Goal: Book appointment/travel/reservation

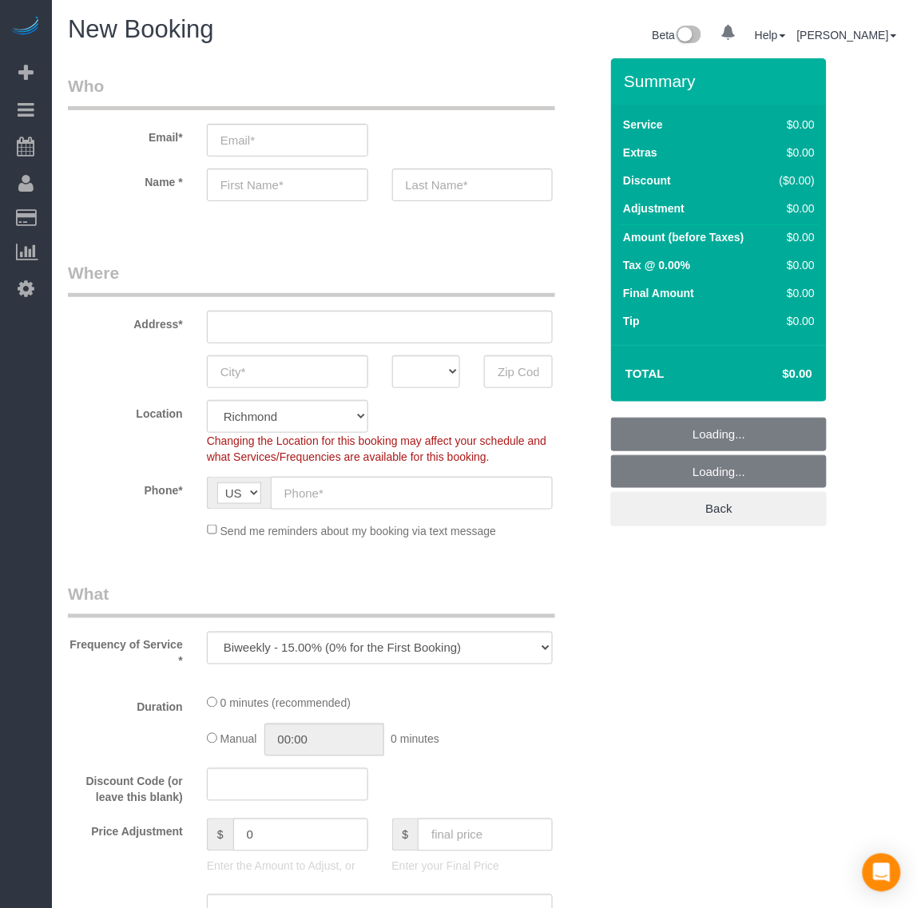
scroll to position [3176, 917]
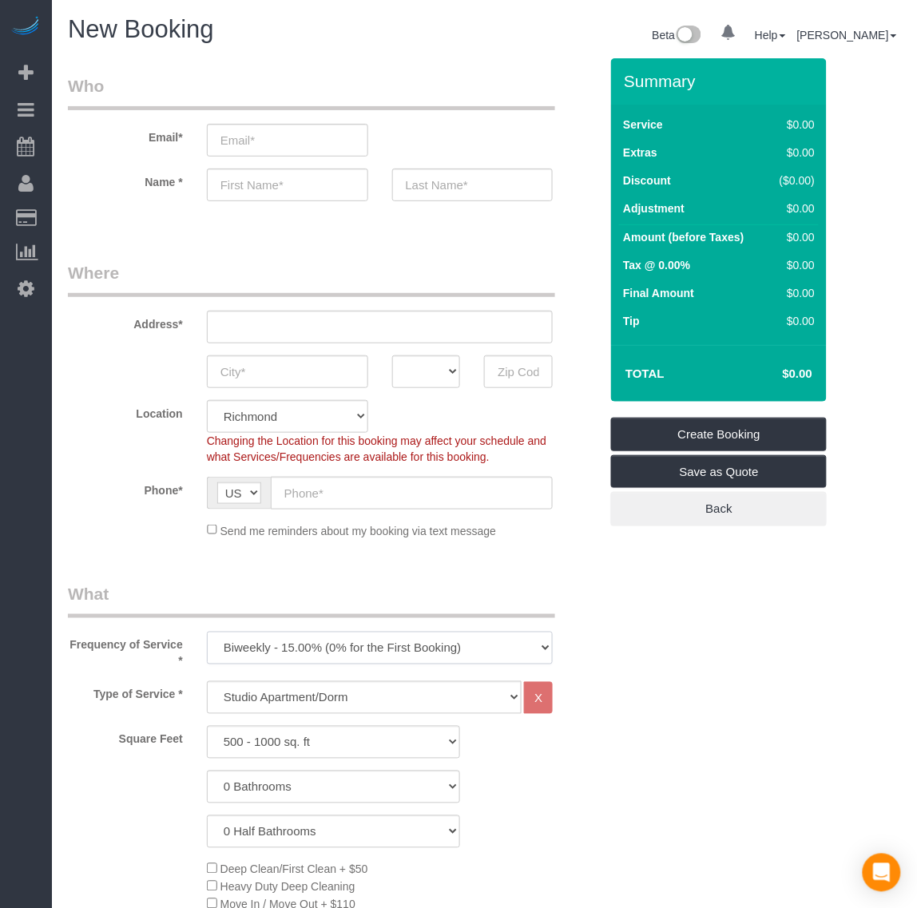
click at [322, 636] on select "One Time Weekly - 20.00% (0% for the First Booking) Biweekly - 15.00% (0% for t…" at bounding box center [380, 648] width 347 height 33
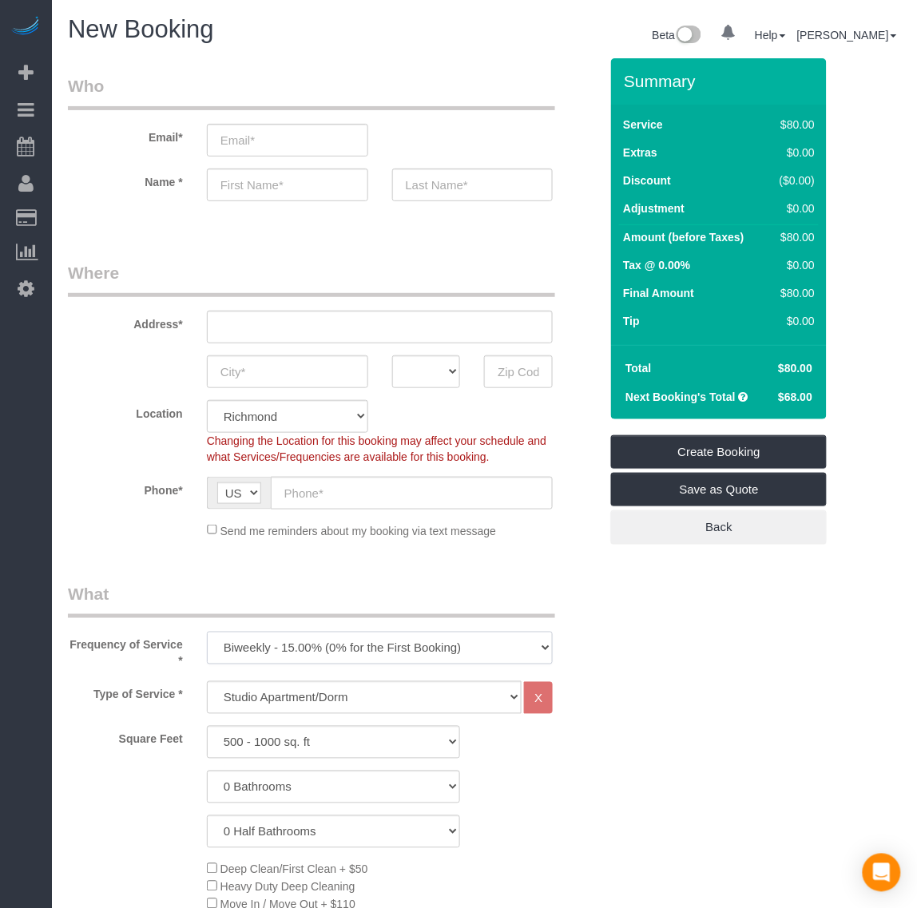
select select "object:1905"
click at [207, 632] on select "One Time Weekly - 20.00% (0% for the First Booking) Biweekly - 15.00% (0% for t…" at bounding box center [380, 648] width 347 height 33
click at [318, 701] on select "Studio Apartment/Dorm One Bedroom Home Two Bedroom Home Three Bedroom Home Four…" at bounding box center [364, 697] width 315 height 33
select select "136"
click at [207, 681] on select "Studio Apartment/Dorm One Bedroom Home Two Bedroom Home Three Bedroom Home Four…" at bounding box center [364, 697] width 315 height 33
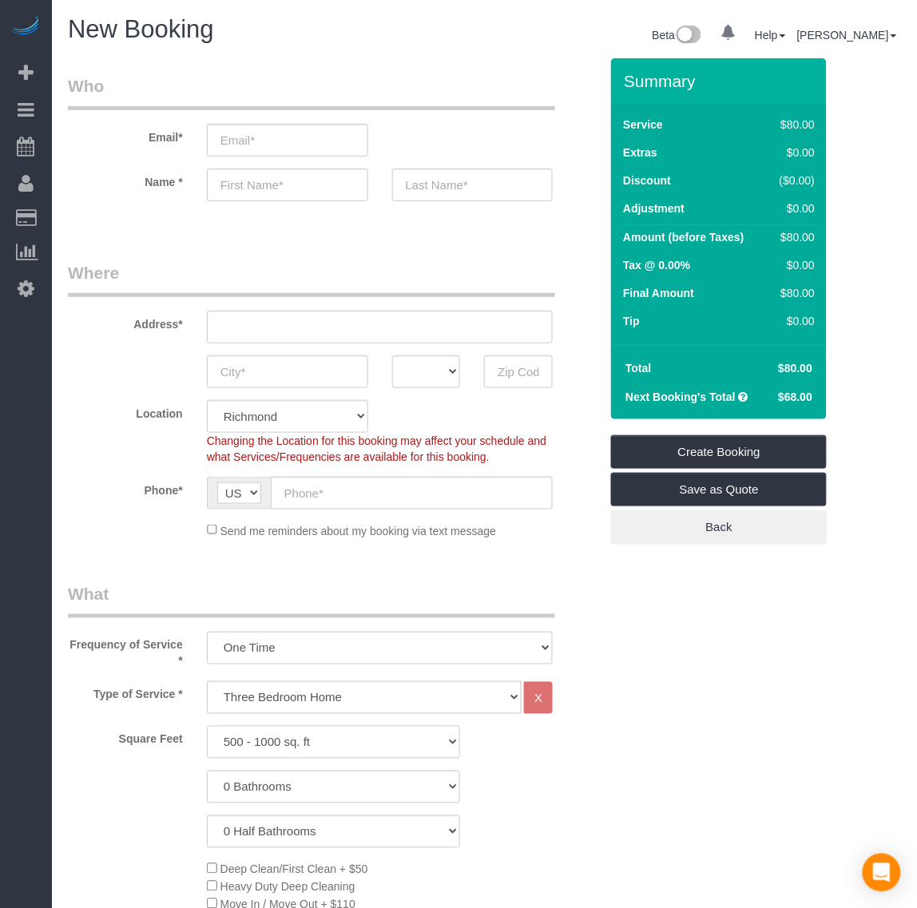
click at [305, 743] on select "500 - 1000 sq. ft [DATE] - [DATE] sq. ft [DATE] - [DATE] sq. ft [DATE] - 2500 s…" at bounding box center [334, 742] width 254 height 33
select select "1001"
click at [207, 726] on select "500 - 1000 sq. ft [DATE] - [DATE] sq. ft [DATE] - [DATE] sq. ft [DATE] - 2500 s…" at bounding box center [334, 742] width 254 height 33
drag, startPoint x: 345, startPoint y: 783, endPoint x: 343, endPoint y: 772, distance: 11.3
click at [345, 783] on select "0 Bathrooms 1 Bathroom 2 Bathrooms 3 Bathrooms 4 Bathrooms 5 Bathrooms 6 Bathro…" at bounding box center [334, 787] width 254 height 33
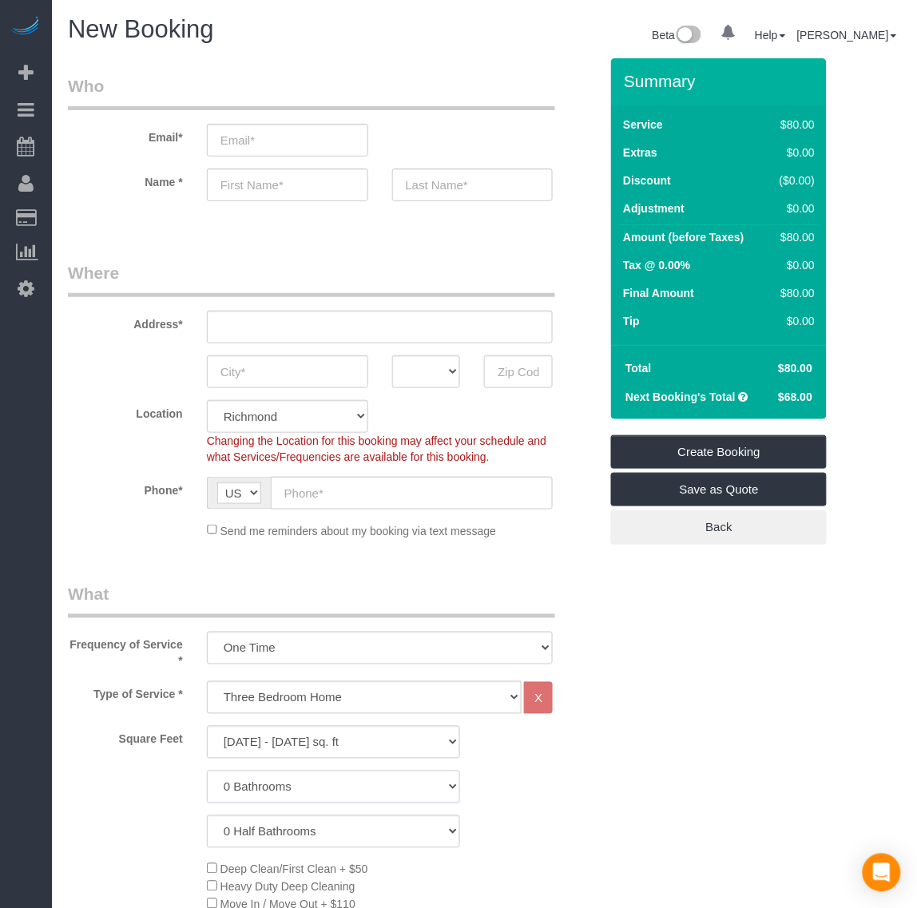
select select "2"
click at [207, 771] on select "0 Bathrooms 1 Bathroom 2 Bathrooms 3 Bathrooms 4 Bathrooms 5 Bathrooms 6 Bathro…" at bounding box center [334, 787] width 254 height 33
click at [325, 824] on select "0 Half Bathrooms 1 Half Bathroom 2 Half Bathrooms 3 Half Bathrooms 4 Half Bathr…" at bounding box center [334, 831] width 254 height 33
select select "1"
click at [207, 815] on select "0 Half Bathrooms 1 Half Bathroom 2 Half Bathrooms 3 Half Bathrooms 4 Half Bathr…" at bounding box center [334, 831] width 254 height 33
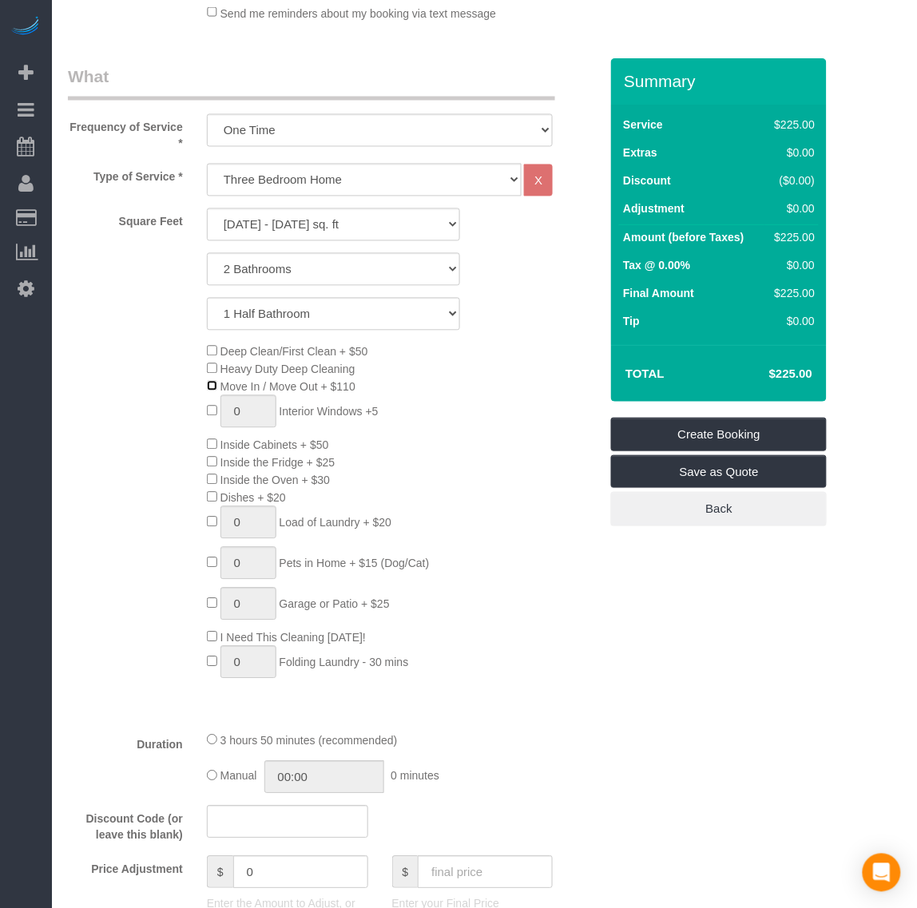
scroll to position [599, 0]
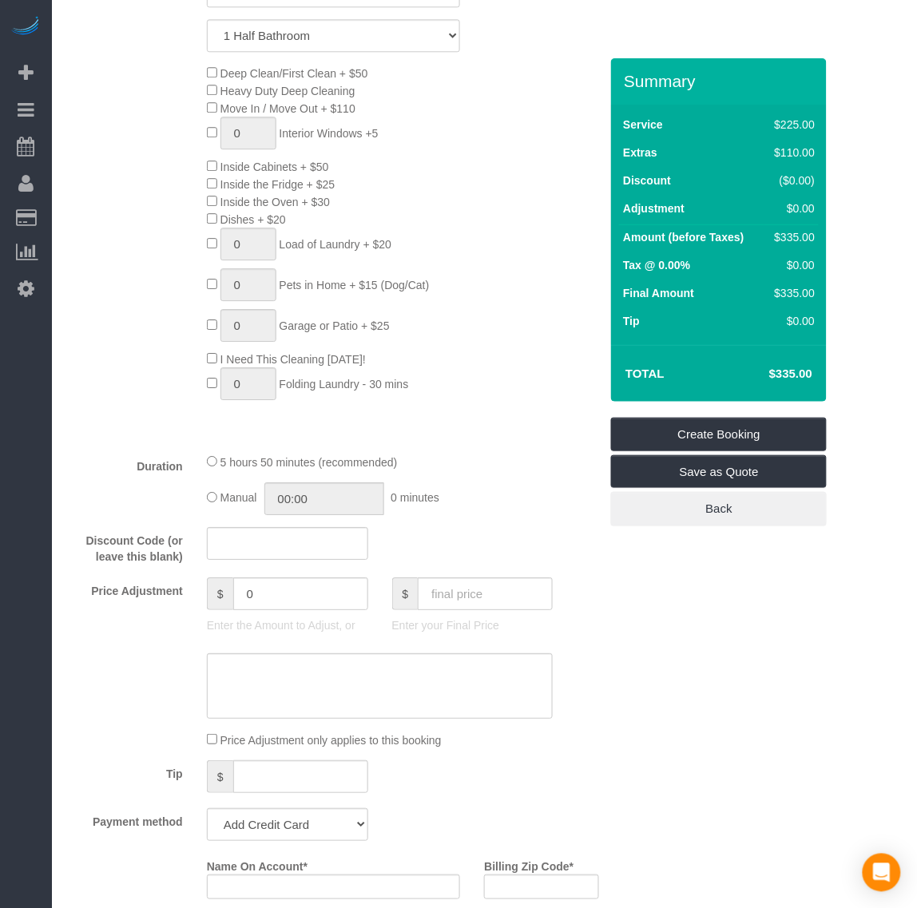
scroll to position [799, 0]
click at [284, 534] on input "text" at bounding box center [287, 541] width 161 height 33
type input "potatochip"
click at [488, 510] on div "Manual 00:00 0 minutes" at bounding box center [380, 496] width 347 height 33
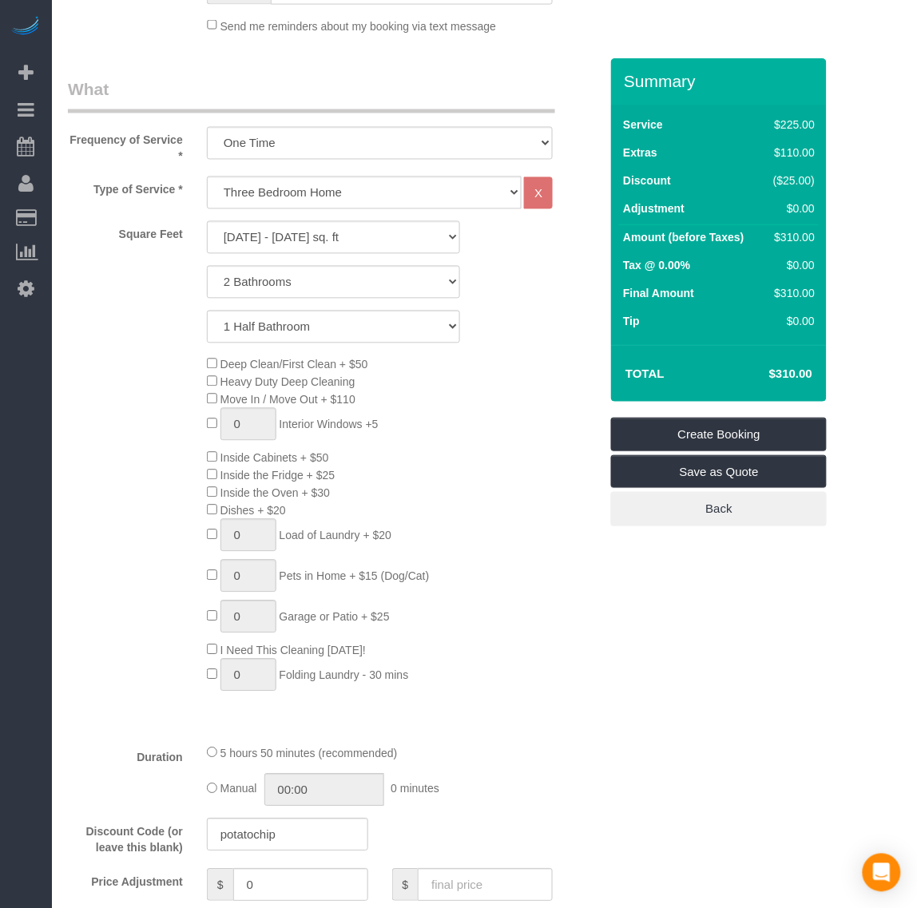
scroll to position [499, 0]
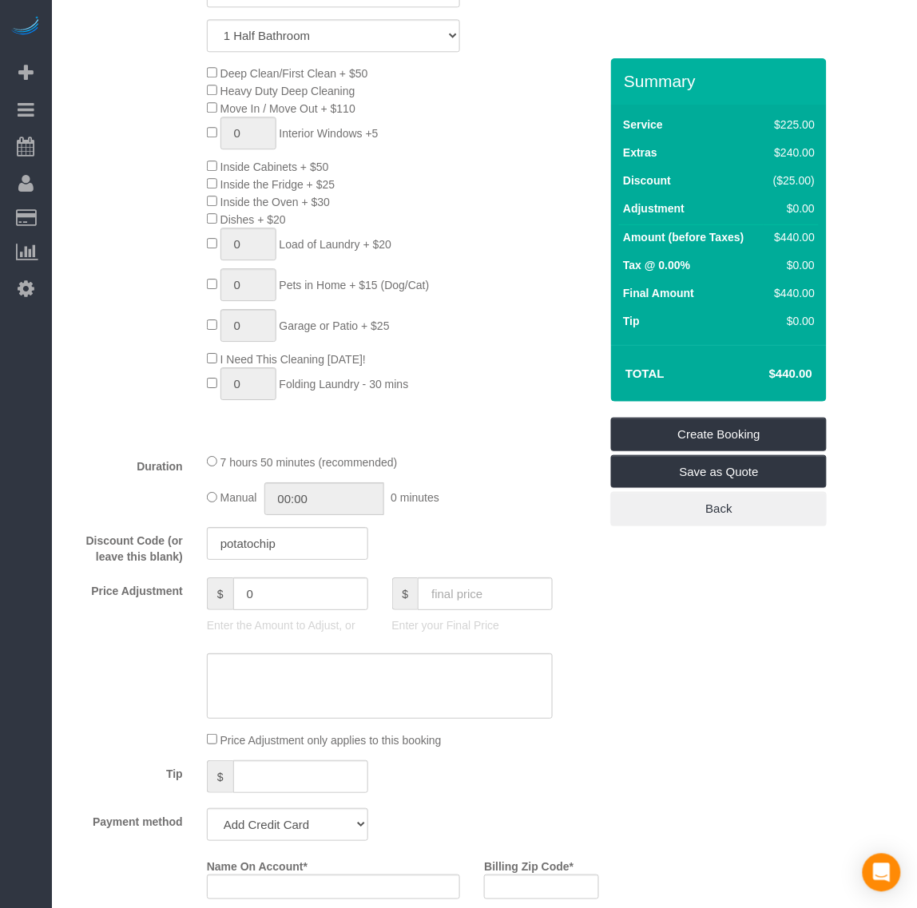
scroll to position [799, 0]
drag, startPoint x: 316, startPoint y: 539, endPoint x: 157, endPoint y: 515, distance: 160.7
click at [157, 515] on fieldset "What Frequency of Service * One Time Weekly - 20.00% (0% for the First Booking)…" at bounding box center [333, 451] width 531 height 1335
type input "realtor30"
click at [465, 587] on input "text" at bounding box center [485, 591] width 135 height 33
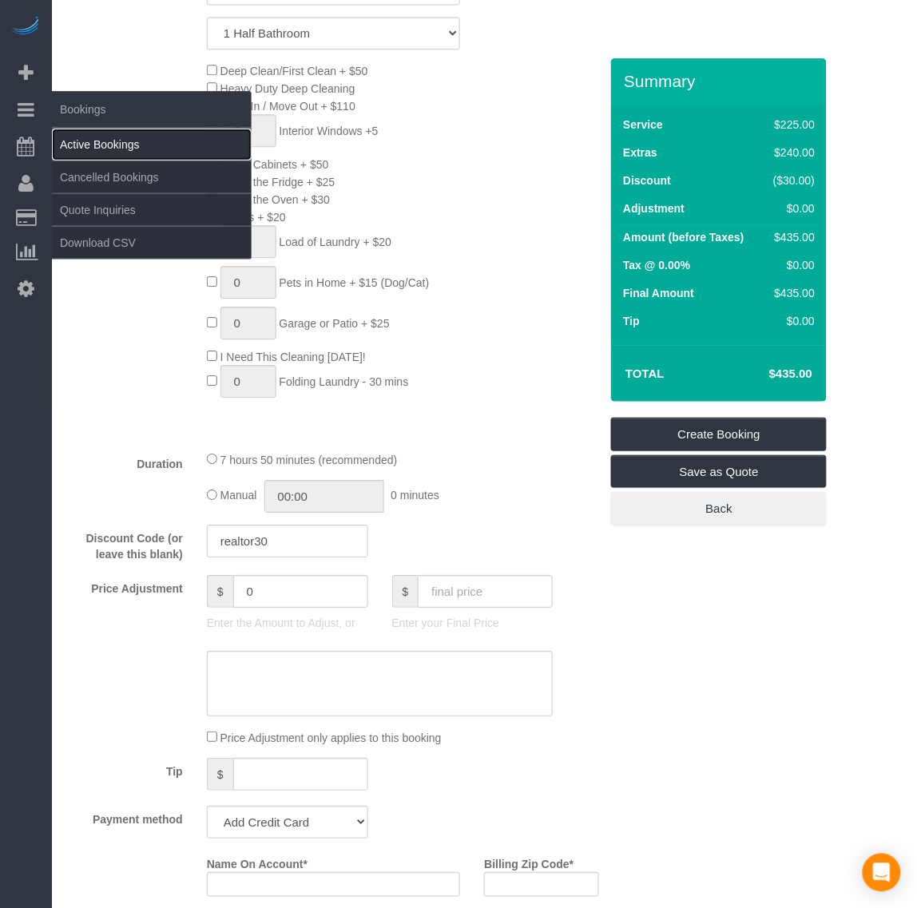
click at [72, 138] on link "Active Bookings" at bounding box center [152, 145] width 200 height 32
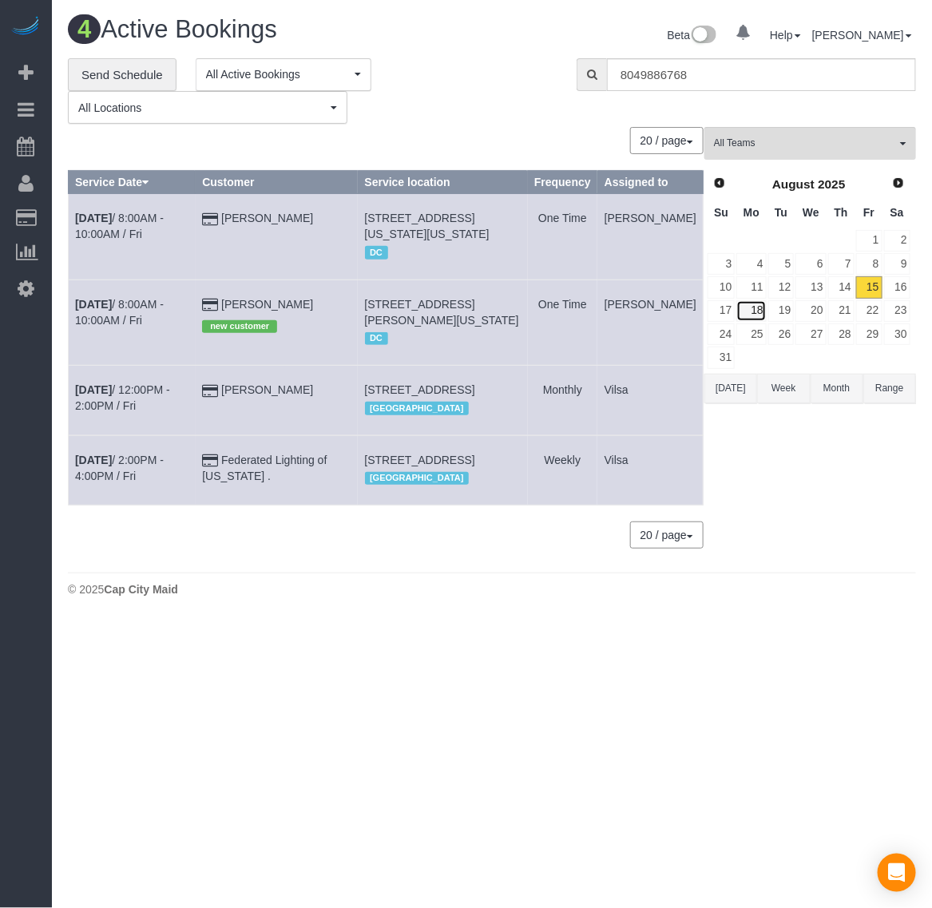
click at [748, 317] on link "18" at bounding box center [751, 311] width 30 height 22
